Goal: Information Seeking & Learning: Learn about a topic

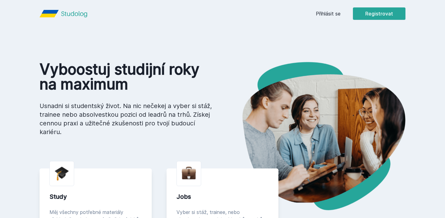
click at [312, 14] on header "Přihlásit se Registrovat" at bounding box center [223, 13] width 396 height 27
click at [313, 14] on header "Přihlásit se Registrovat" at bounding box center [223, 13] width 396 height 27
click at [314, 14] on header "Přihlásit se Registrovat" at bounding box center [223, 13] width 396 height 27
click at [319, 14] on link "Přihlásit se" at bounding box center [328, 13] width 25 height 7
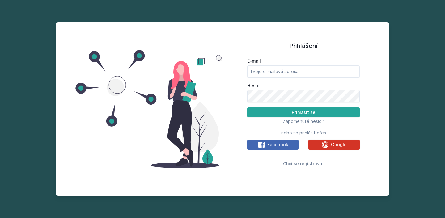
click at [340, 145] on span "Google" at bounding box center [339, 144] width 16 height 6
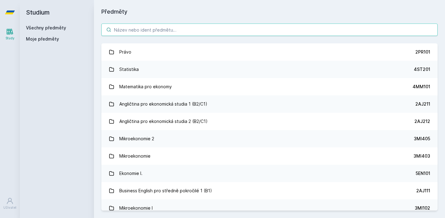
click at [175, 35] on input "search" at bounding box center [269, 30] width 337 height 12
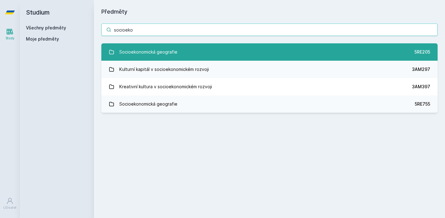
type input "socioeko"
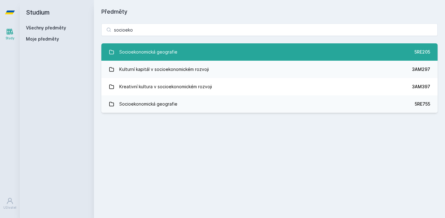
click at [160, 46] on div "Socioekonomická geografie" at bounding box center [148, 52] width 58 height 12
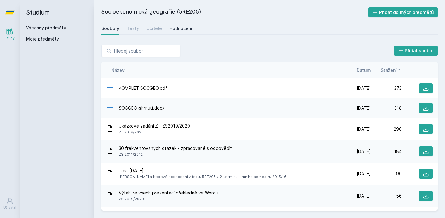
click at [180, 27] on div "Hodnocení" at bounding box center [181, 28] width 23 height 6
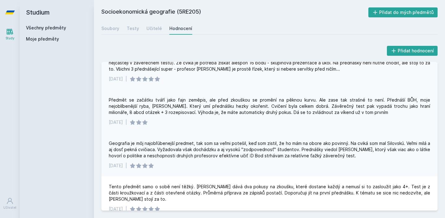
scroll to position [266, 0]
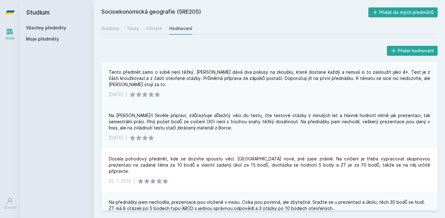
drag, startPoint x: 217, startPoint y: 88, endPoint x: 218, endPoint y: 91, distance: 3.6
click at [217, 91] on div "[DATE] |" at bounding box center [270, 94] width 322 height 6
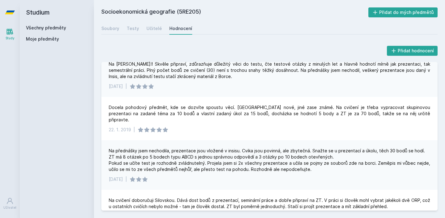
scroll to position [317, 0]
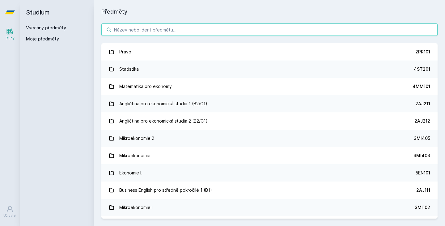
click at [131, 33] on input "search" at bounding box center [269, 30] width 337 height 12
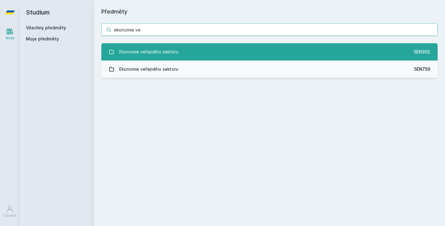
type input "ekonomie ve"
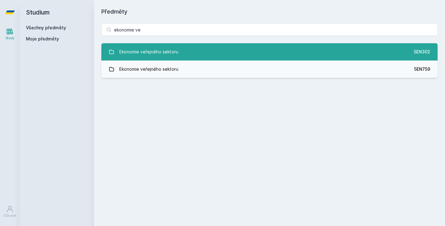
click at [131, 48] on div "Ekonomie veřejného sektoru" at bounding box center [148, 52] width 59 height 12
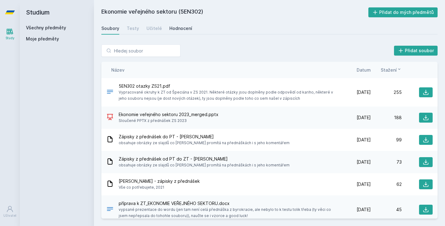
click at [175, 28] on div "Hodnocení" at bounding box center [181, 28] width 23 height 6
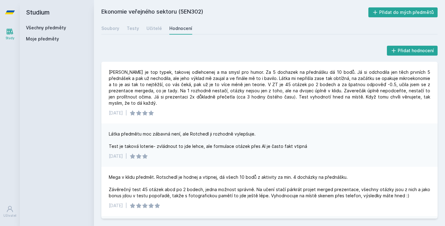
click at [59, 27] on link "Všechny předměty" at bounding box center [46, 27] width 40 height 5
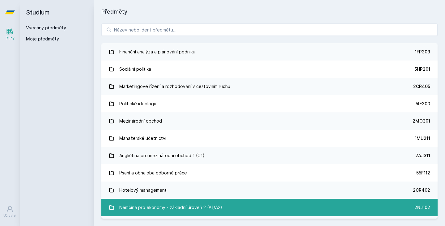
scroll to position [2096, 0]
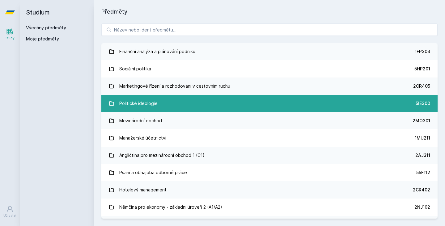
click at [175, 101] on link "Politické ideologie 5IE300" at bounding box center [269, 103] width 337 height 17
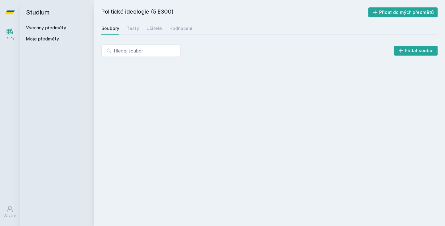
click at [191, 27] on div "Soubory Testy Učitelé Hodnocení" at bounding box center [269, 28] width 337 height 12
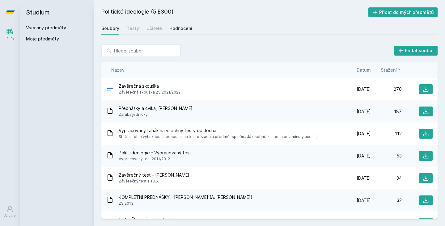
click at [189, 27] on div "Hodnocení" at bounding box center [181, 28] width 23 height 6
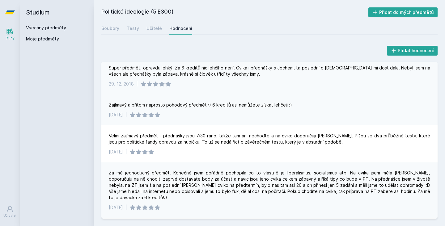
scroll to position [227, 0]
